Goal: Information Seeking & Learning: Learn about a topic

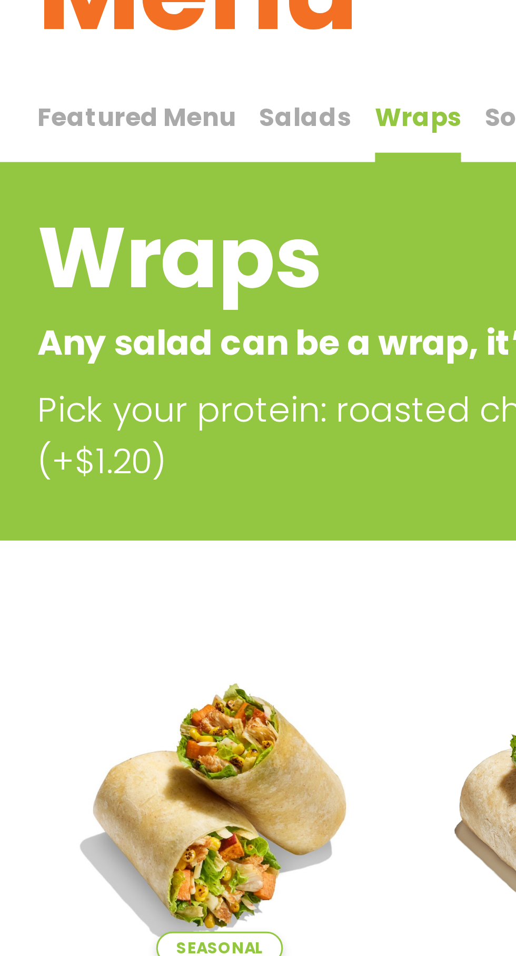
click at [38, 121] on span "Featured Menu" at bounding box center [46, 126] width 67 height 12
